Goal: Transaction & Acquisition: Subscribe to service/newsletter

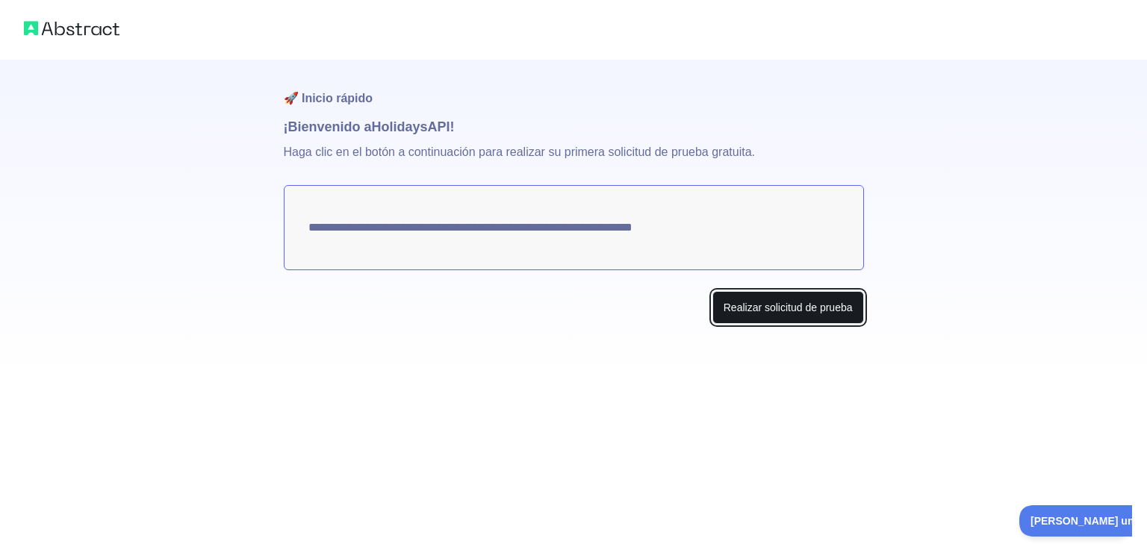
click at [801, 308] on font "Realizar solicitud de prueba" at bounding box center [788, 308] width 129 height 12
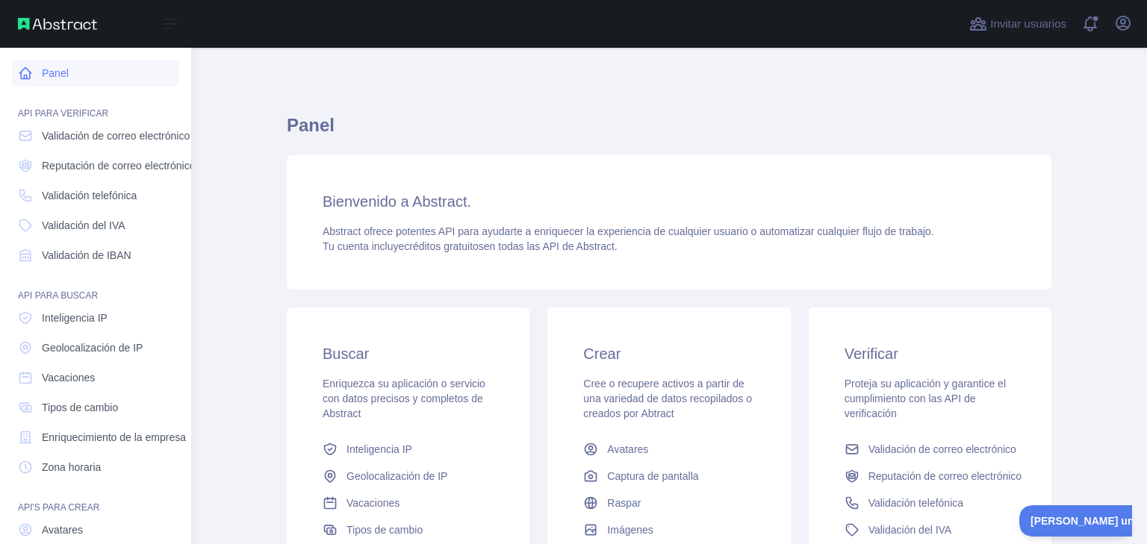
click at [19, 69] on icon at bounding box center [25, 73] width 15 height 15
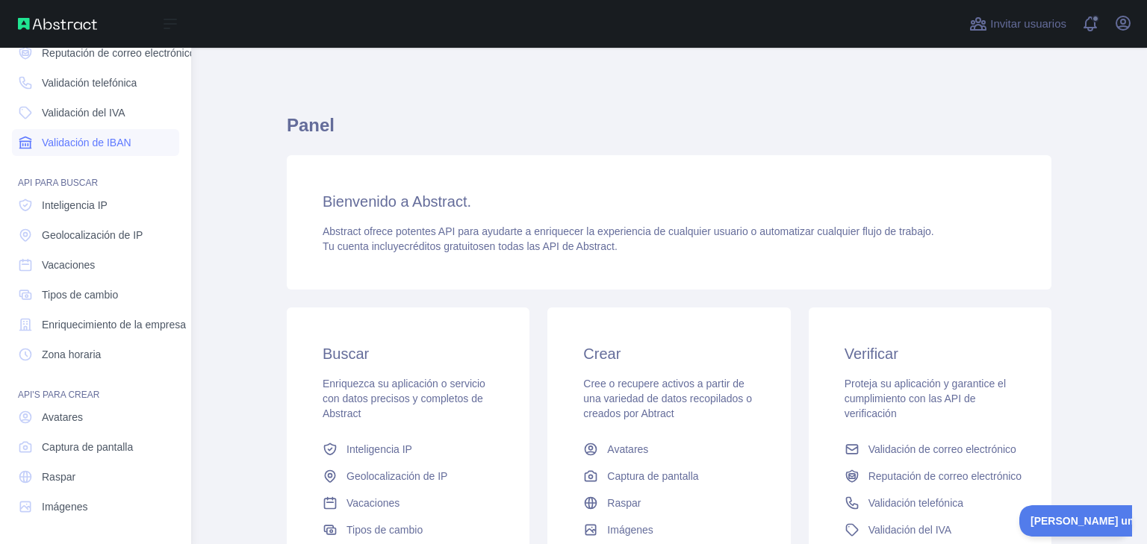
scroll to position [120, 0]
click at [129, 255] on link "Vacaciones" at bounding box center [95, 265] width 167 height 27
